Goal: Task Accomplishment & Management: Use online tool/utility

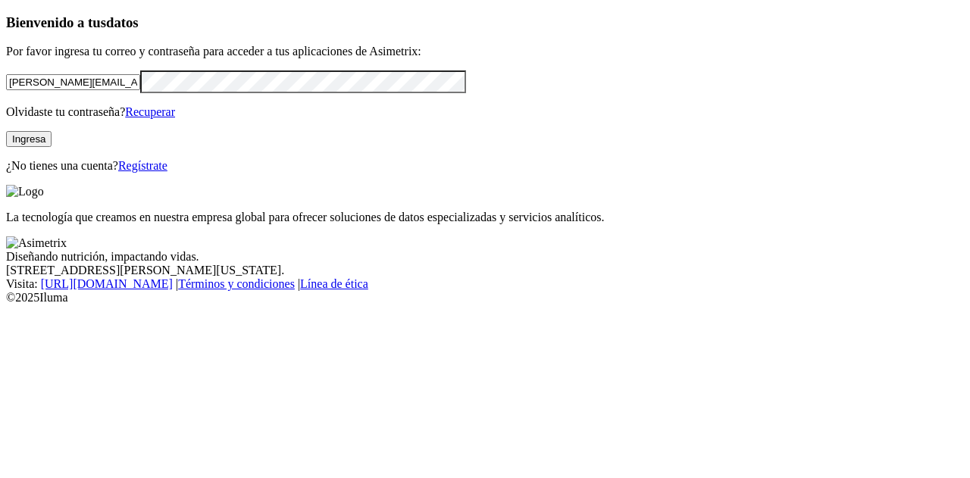
drag, startPoint x: 0, startPoint y: 0, endPoint x: 197, endPoint y: 108, distance: 224.9
click at [196, 92] on form "[PERSON_NAME][EMAIL_ADDRESS][PERSON_NAME][DOMAIN_NAME]" at bounding box center [485, 81] width 958 height 22
drag, startPoint x: 197, startPoint y: 108, endPoint x: 0, endPoint y: 88, distance: 198.1
click at [6, 88] on div "Bienvenido a tus datos Por favor ingresa tu correo y contraseña para acceder a …" at bounding box center [485, 93] width 958 height 158
type input "[PERSON_NAME][EMAIL_ADDRESS][DOMAIN_NAME]"
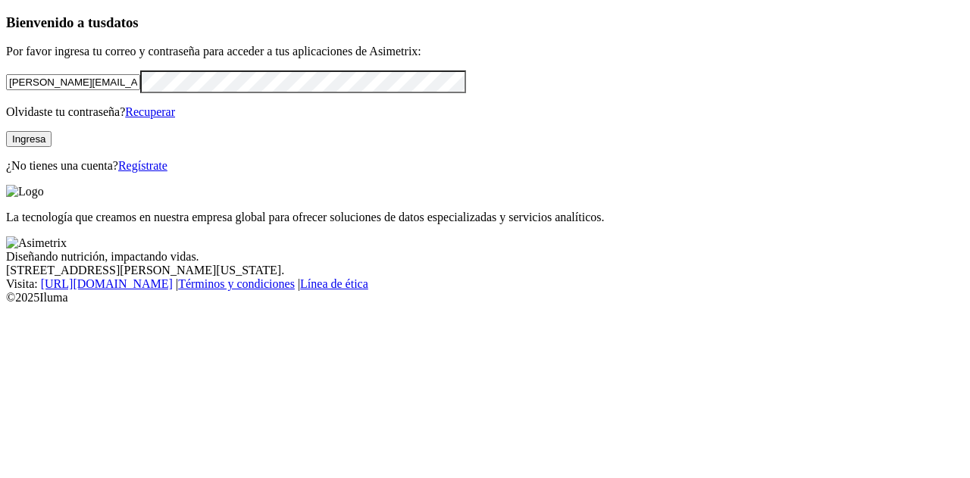
click input "submit" at bounding box center [0, 0] width 0 height 0
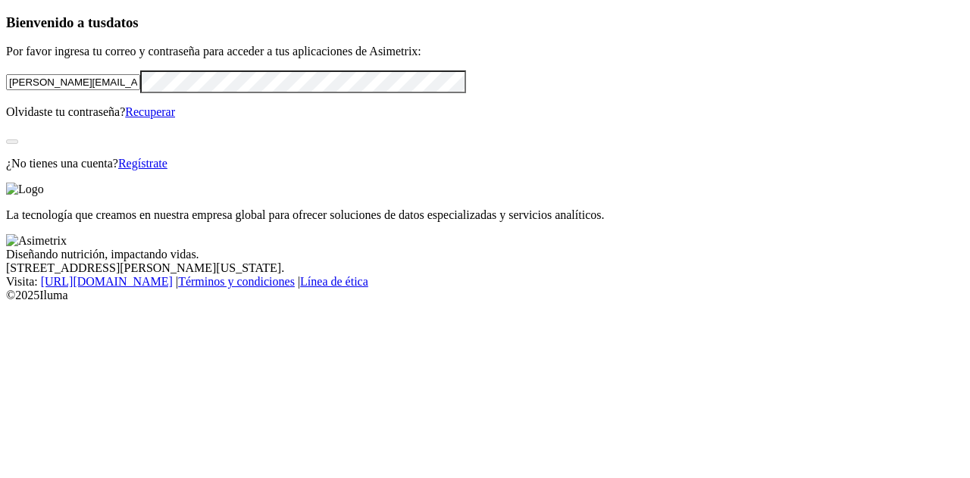
click at [98, 171] on div "Bienvenido a tus datos Por favor ingresa tu correo y contraseña para acceder a …" at bounding box center [485, 92] width 958 height 156
